Goal: Task Accomplishment & Management: Manage account settings

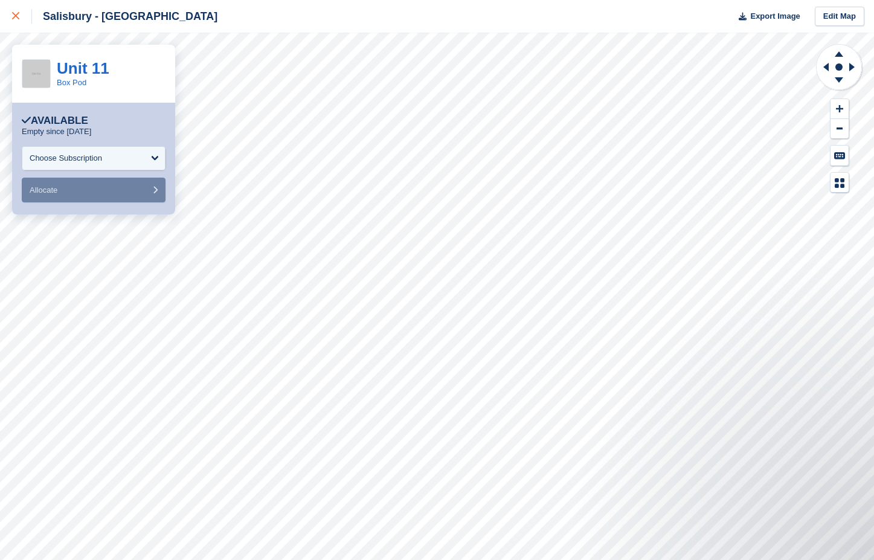
click at [15, 13] on icon at bounding box center [15, 15] width 7 height 7
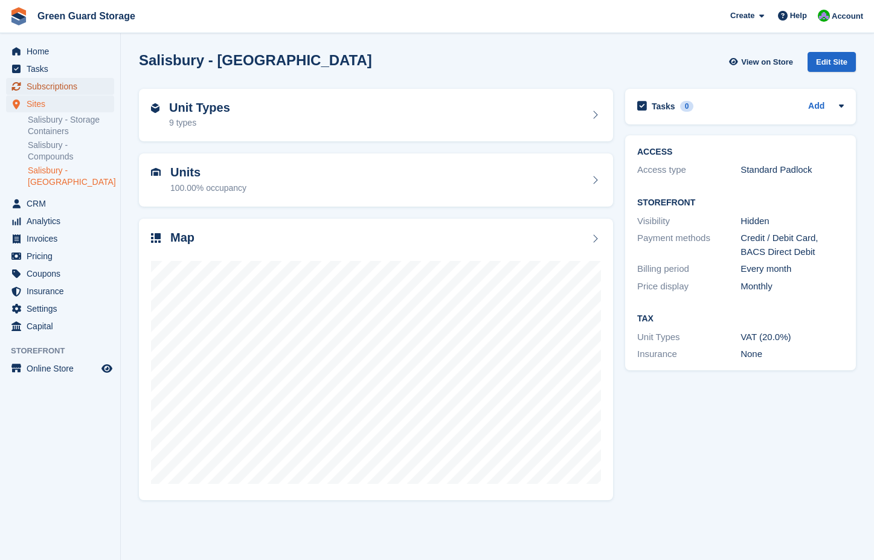
click at [47, 85] on span "Subscriptions" at bounding box center [63, 86] width 73 height 17
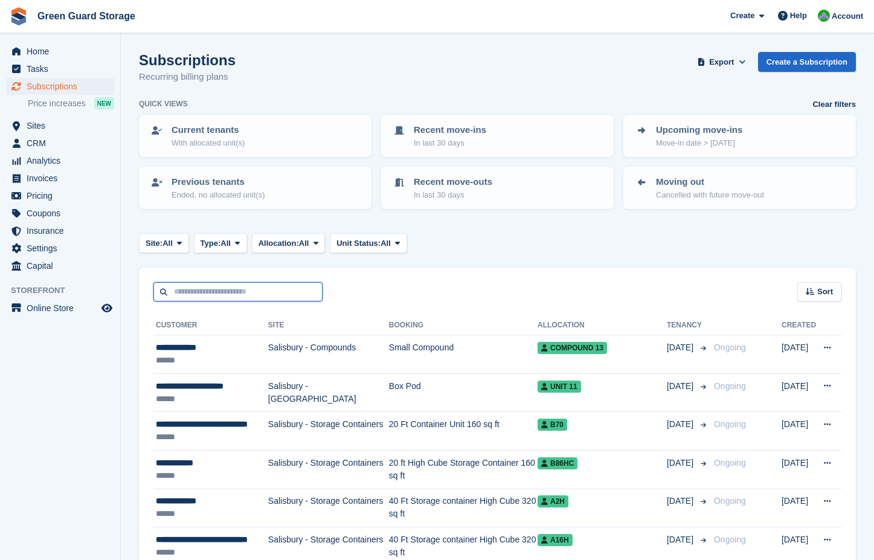
click at [224, 291] on input "text" at bounding box center [237, 292] width 169 height 20
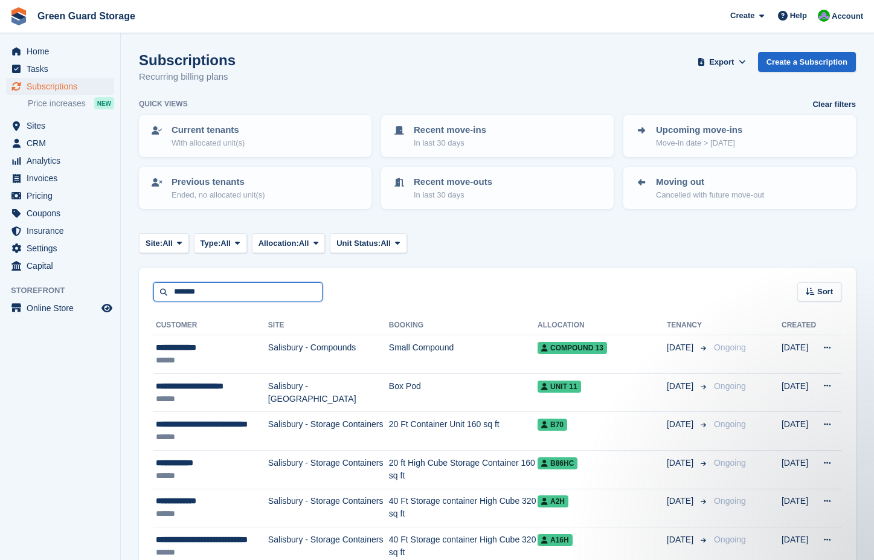
type input "*******"
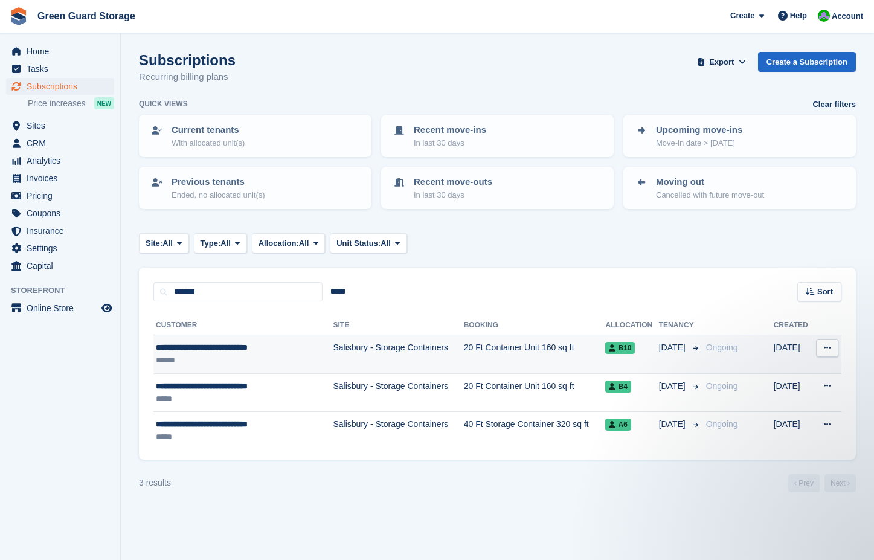
click at [538, 344] on td "20 Ft Container Unit 160 sq ft" at bounding box center [535, 354] width 142 height 39
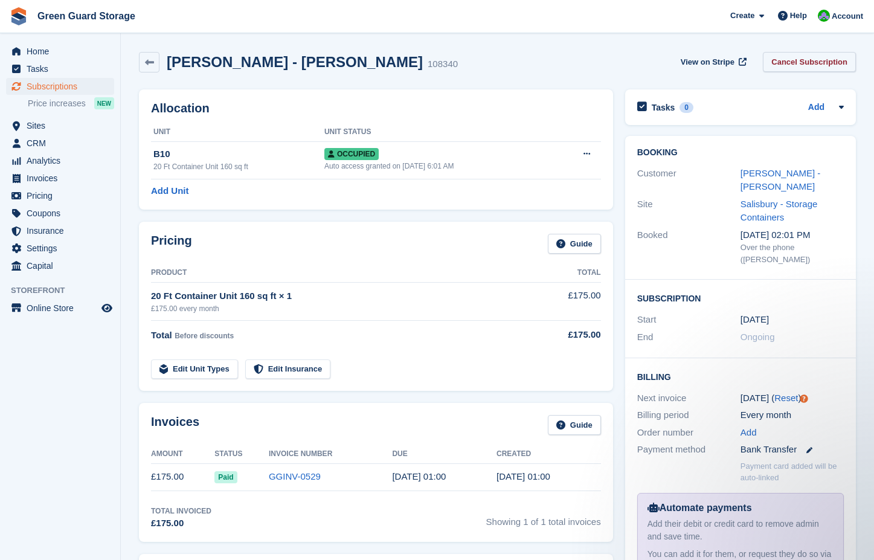
click at [799, 62] on link "Cancel Subscription" at bounding box center [809, 62] width 93 height 20
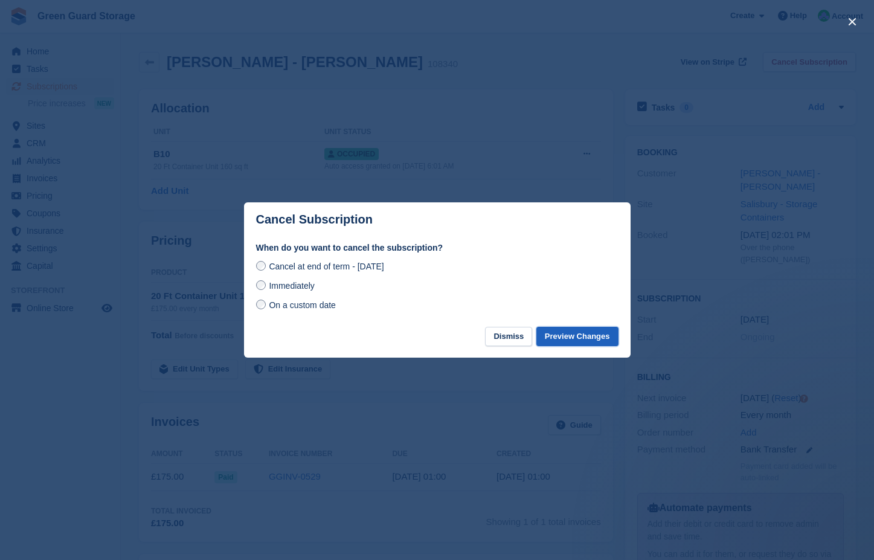
click at [576, 338] on button "Preview Changes" at bounding box center [578, 337] width 82 height 20
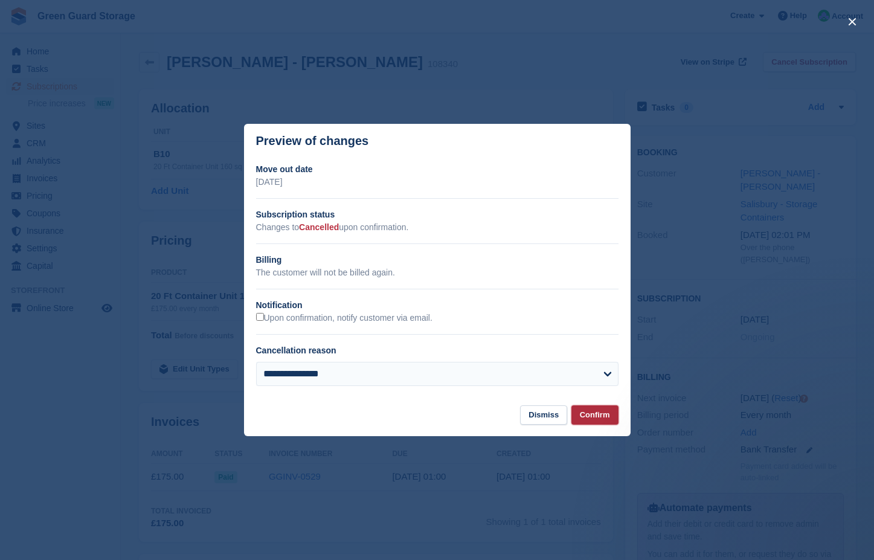
click at [593, 415] on button "Confirm" at bounding box center [595, 415] width 47 height 20
